Goal: Task Accomplishment & Management: Manage account settings

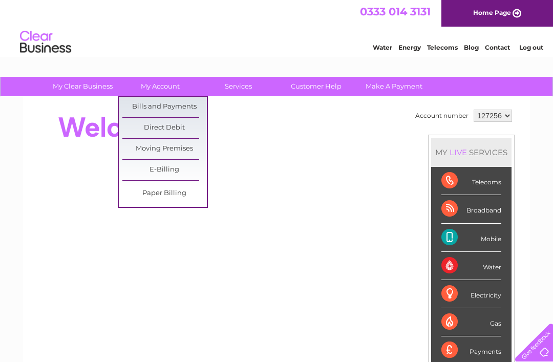
click at [181, 102] on link "Bills and Payments" at bounding box center [164, 107] width 84 height 20
click at [173, 106] on link "Bills and Payments" at bounding box center [164, 107] width 84 height 20
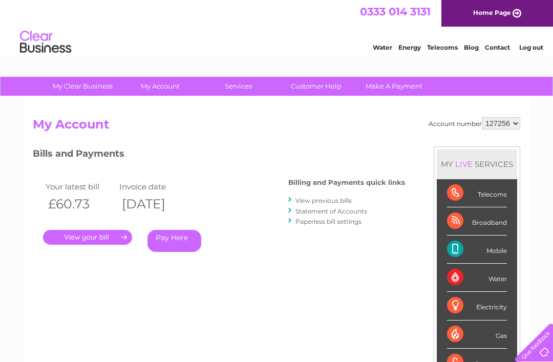
click at [98, 238] on link "." at bounding box center [87, 237] width 89 height 15
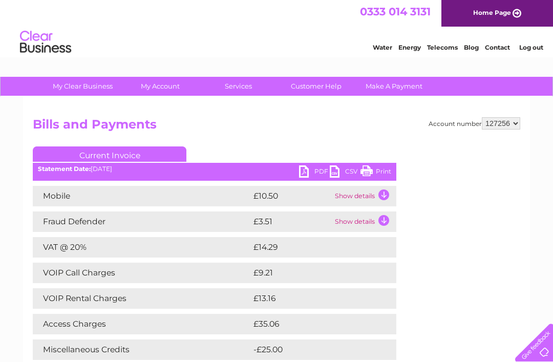
click at [497, 9] on link "Home Page" at bounding box center [497, 13] width 112 height 27
click at [146, 159] on link "Current Invoice" at bounding box center [110, 153] width 154 height 15
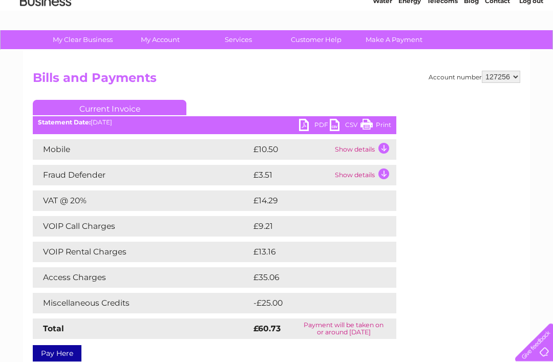
scroll to position [47, 0]
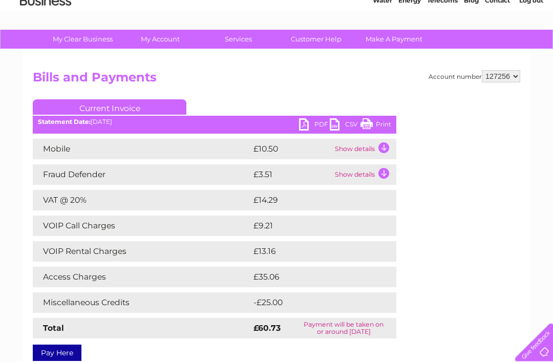
click at [376, 128] on link "Print" at bounding box center [375, 126] width 31 height 15
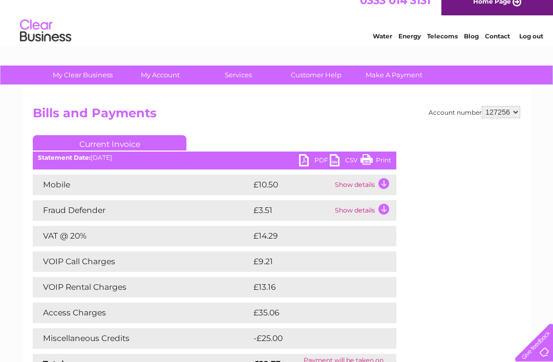
scroll to position [0, 0]
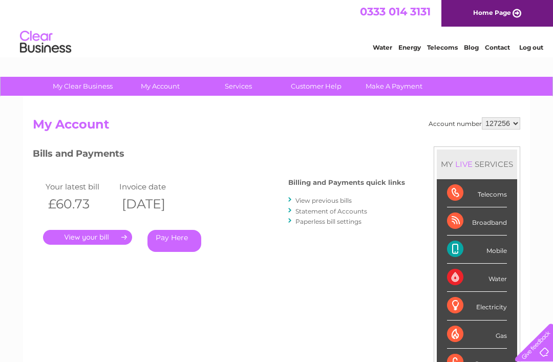
click at [323, 201] on link "View previous bills" at bounding box center [323, 200] width 56 height 8
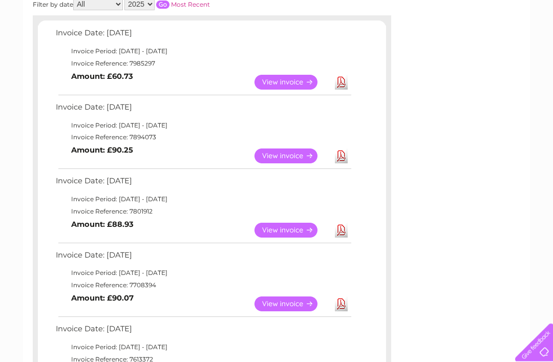
scroll to position [166, 0]
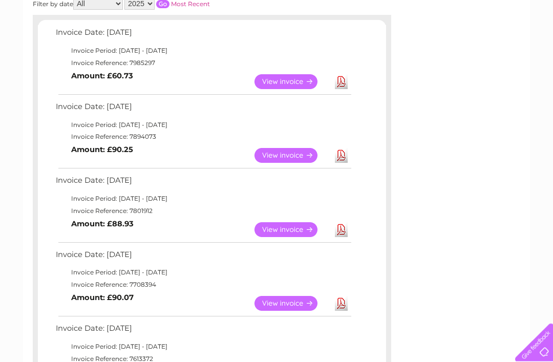
click at [296, 159] on link "View" at bounding box center [291, 155] width 75 height 15
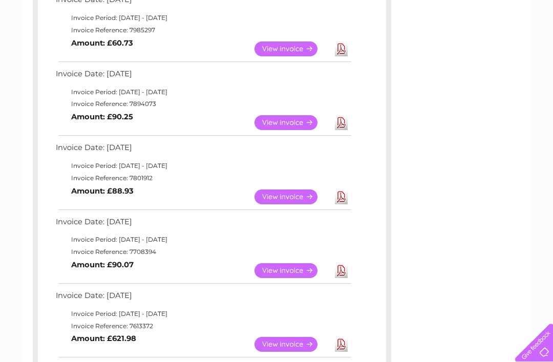
click at [286, 195] on link "View" at bounding box center [291, 196] width 75 height 15
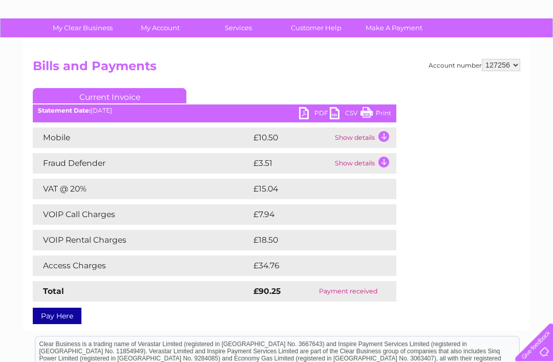
scroll to position [58, 0]
click at [378, 111] on link "Print" at bounding box center [375, 114] width 31 height 15
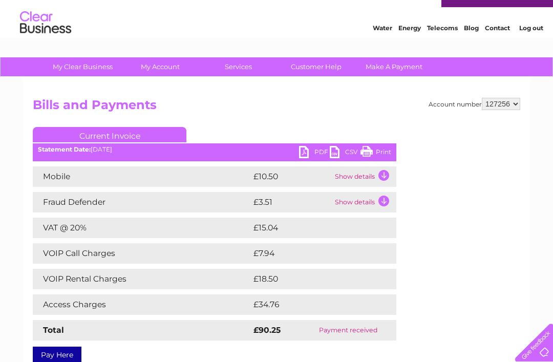
scroll to position [0, 0]
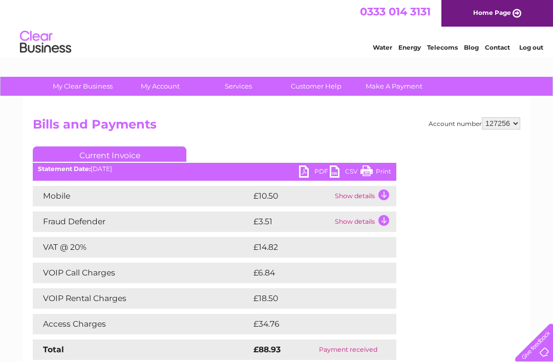
click at [370, 170] on link "Print" at bounding box center [375, 172] width 31 height 15
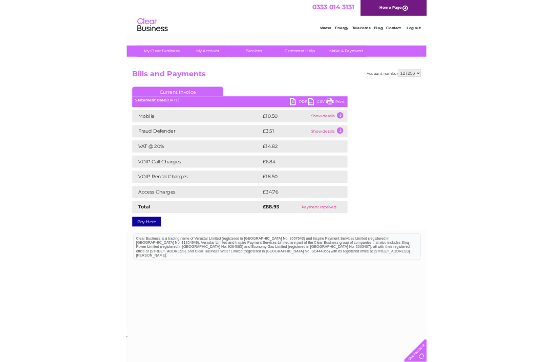
scroll to position [82, 0]
